Goal: Information Seeking & Learning: Understand process/instructions

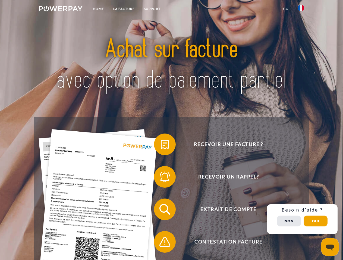
click at [60, 9] on img at bounding box center [61, 8] width 44 height 5
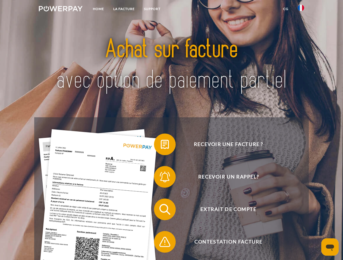
click at [301, 9] on img at bounding box center [300, 8] width 7 height 7
click at [285, 9] on link "CG" at bounding box center [285, 9] width 14 height 10
click at [161, 146] on span at bounding box center [156, 144] width 27 height 27
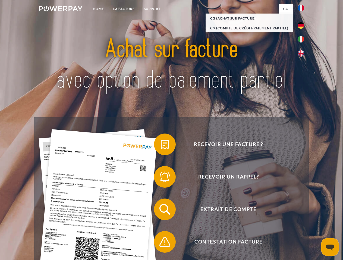
click at [161, 178] on span at bounding box center [156, 177] width 27 height 27
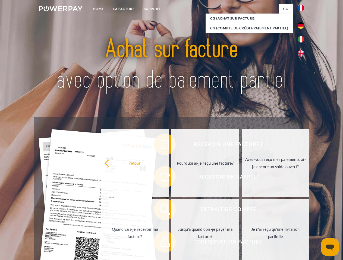
click at [171, 211] on link "Jusqu'à quand dois-je payer ma facture?" at bounding box center [205, 233] width 68 height 68
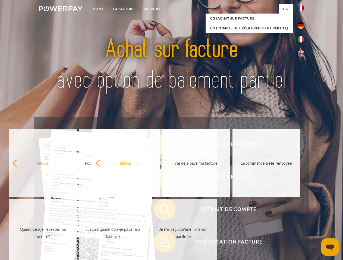
click at [161, 243] on span at bounding box center [156, 242] width 27 height 27
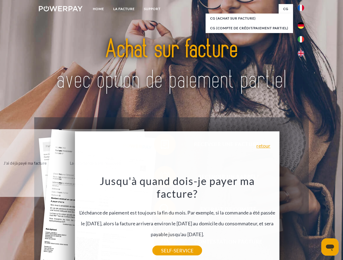
click at [302, 219] on div "Recevoir une facture ? Recevoir un rappel? Extrait de compte retour" at bounding box center [171, 225] width 274 height 217
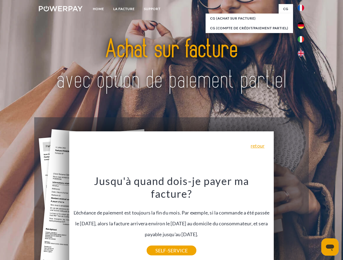
click at [289, 221] on span "Extrait de compte" at bounding box center [228, 210] width 133 height 22
click at [315, 221] on header "Home LA FACTURE Support" at bounding box center [171, 187] width 343 height 375
